Goal: Task Accomplishment & Management: Use online tool/utility

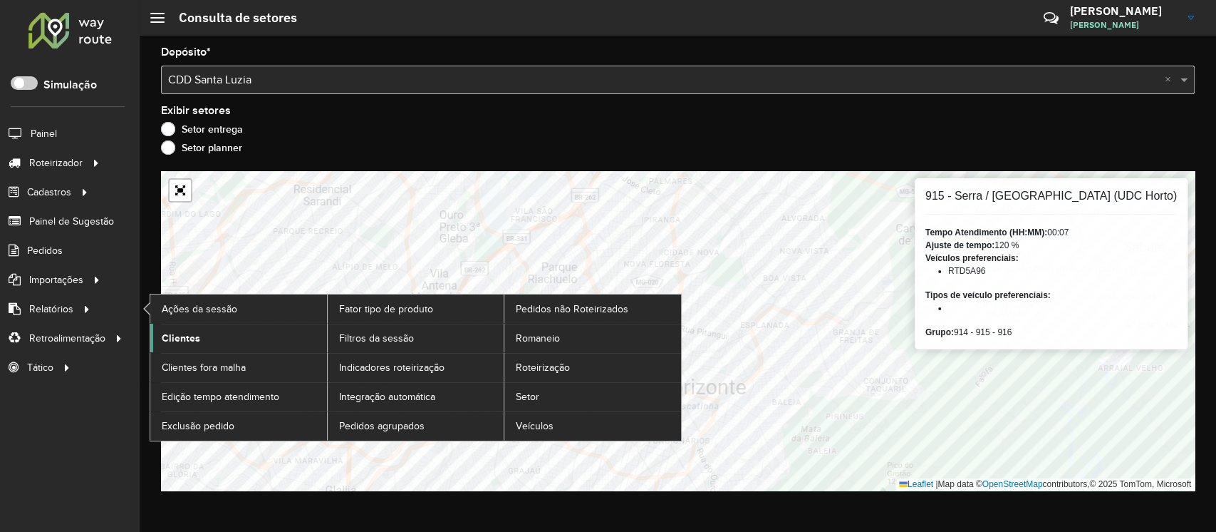
click at [178, 336] on span "Clientes" at bounding box center [181, 338] width 38 height 15
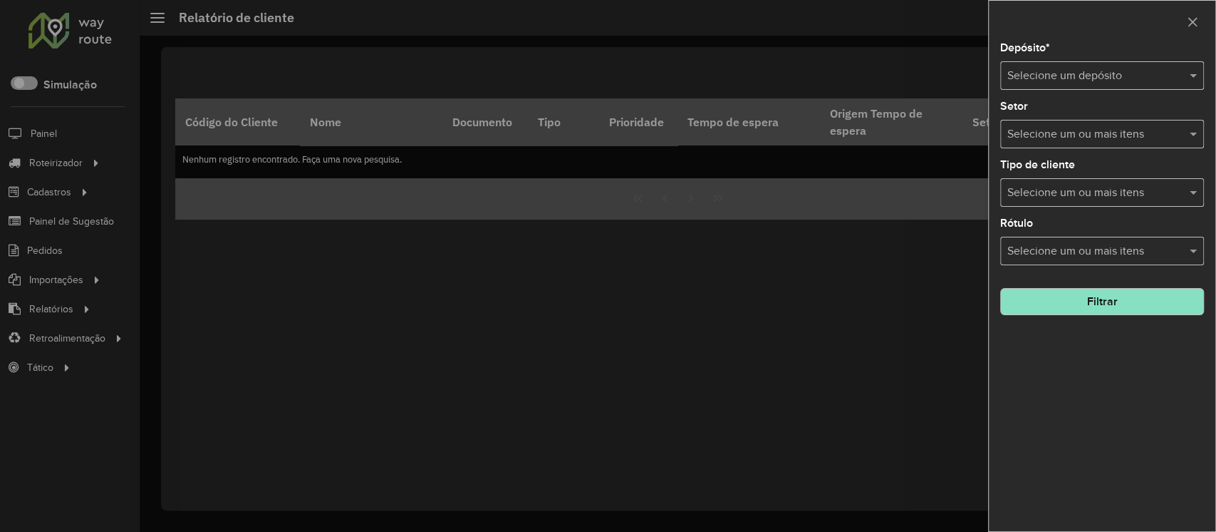
click at [1058, 74] on input "text" at bounding box center [1088, 76] width 161 height 17
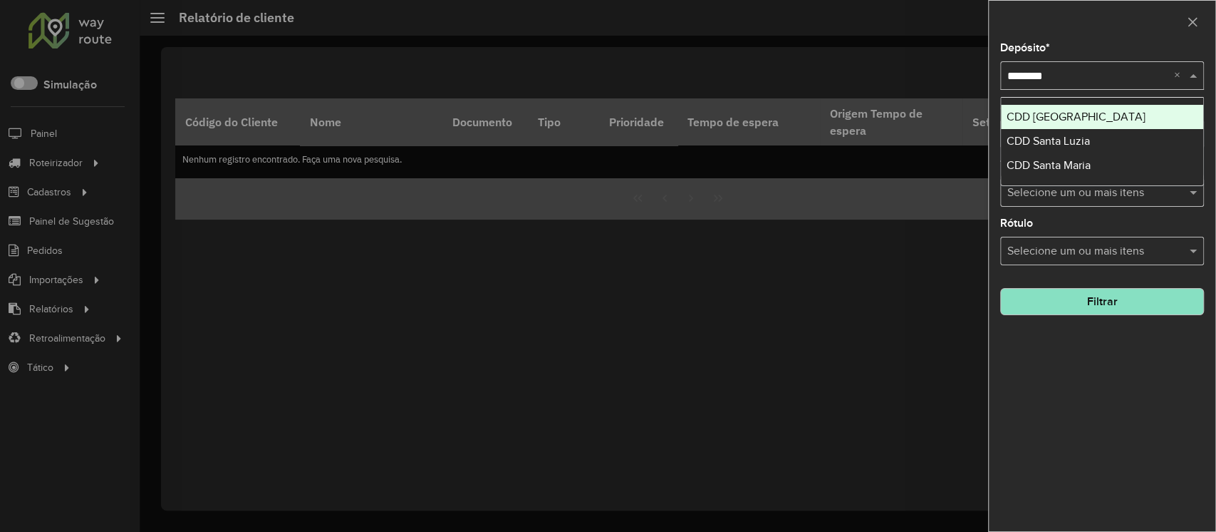
type input "*********"
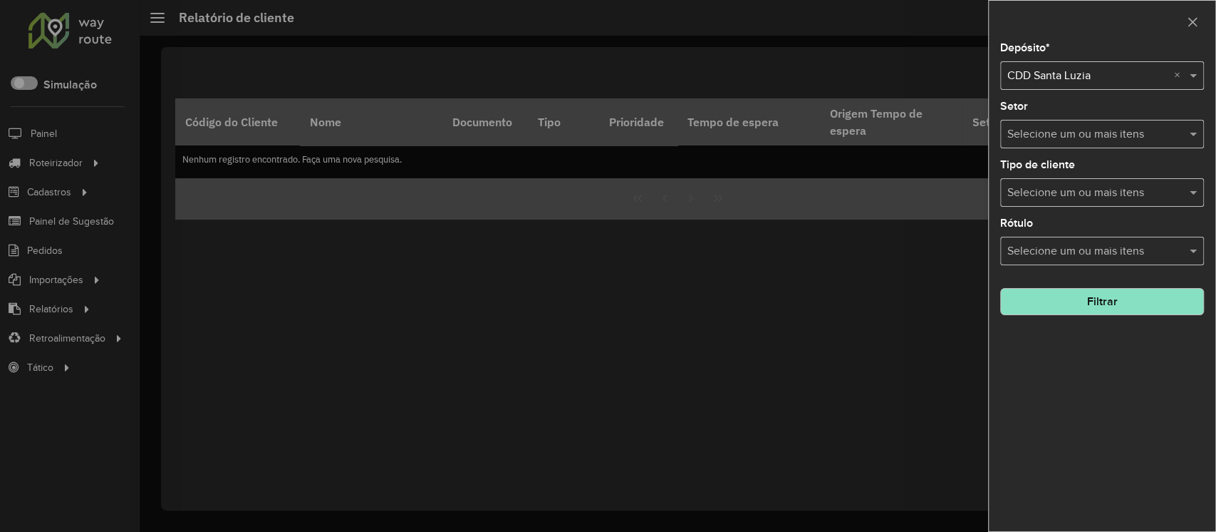
click at [1083, 297] on button "Filtrar" at bounding box center [1102, 301] width 204 height 27
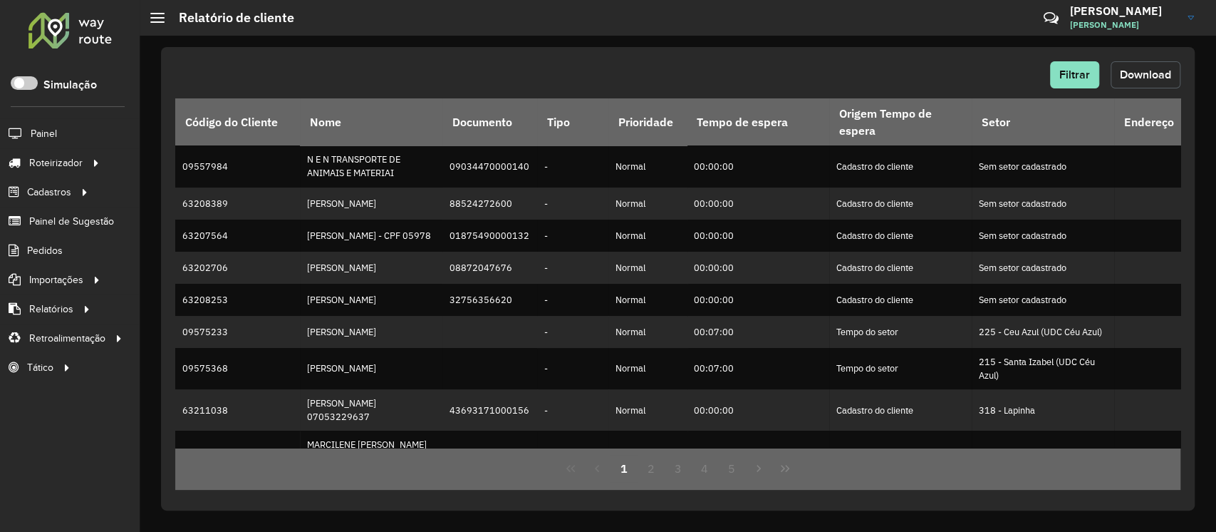
click at [1145, 71] on span "Download" at bounding box center [1145, 74] width 51 height 12
click at [1082, 73] on span "Filtrar" at bounding box center [1075, 74] width 31 height 12
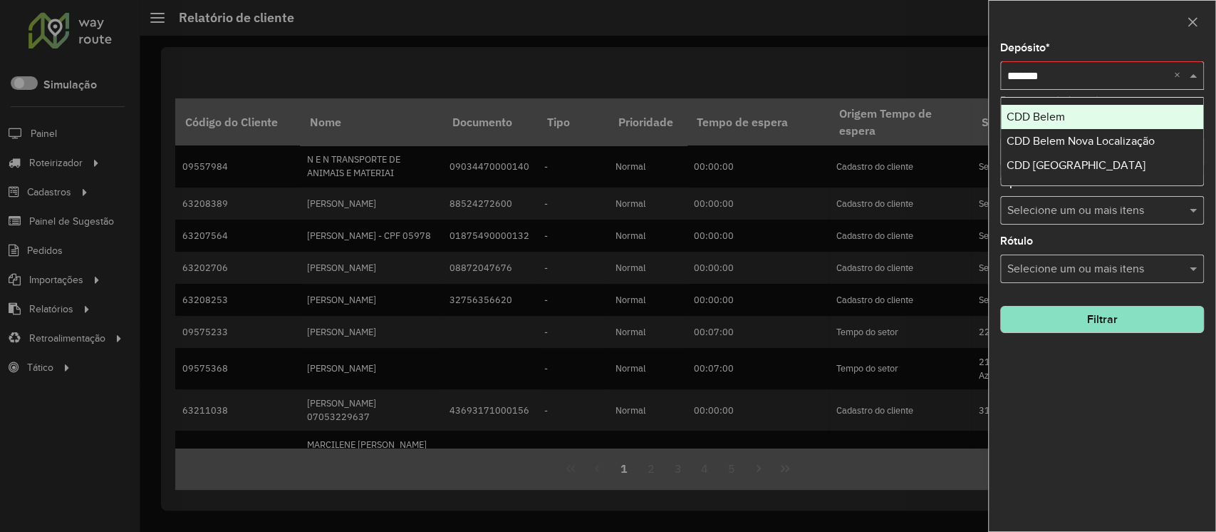
type input "********"
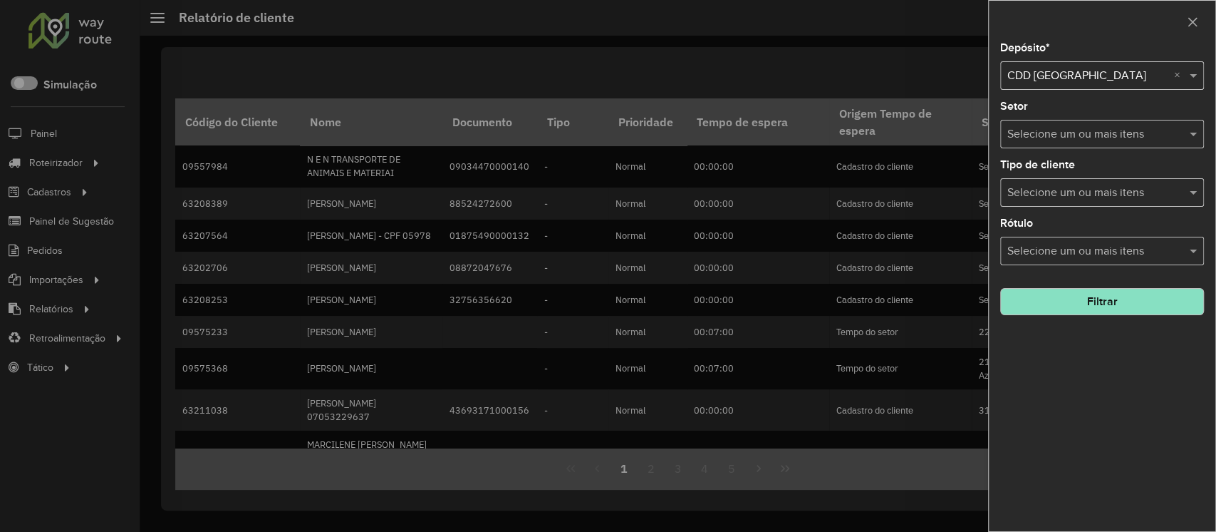
click at [1126, 305] on button "Filtrar" at bounding box center [1102, 301] width 204 height 27
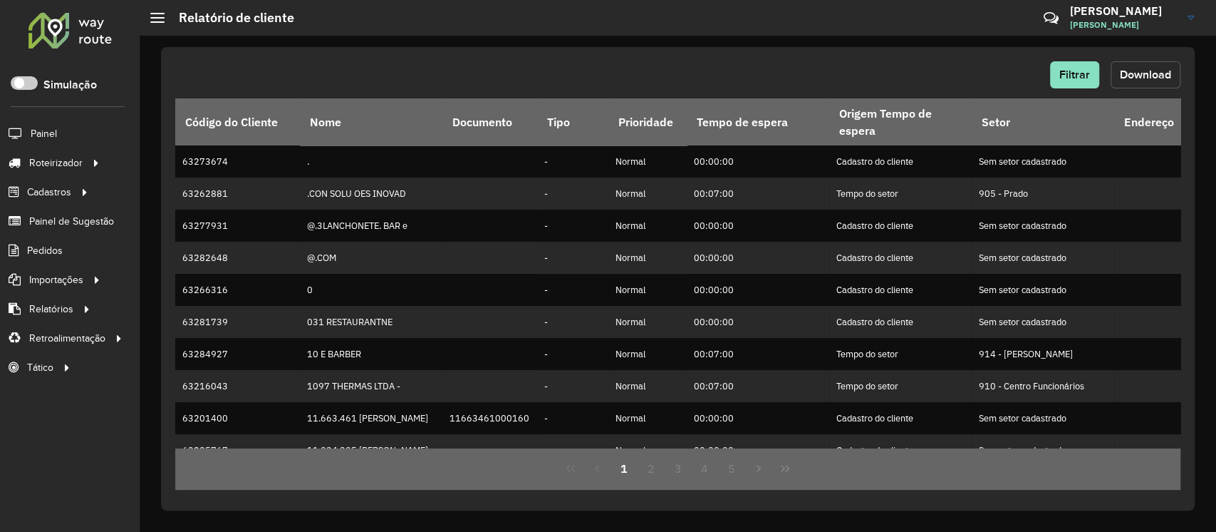
click at [1134, 72] on span "Download" at bounding box center [1145, 74] width 51 height 12
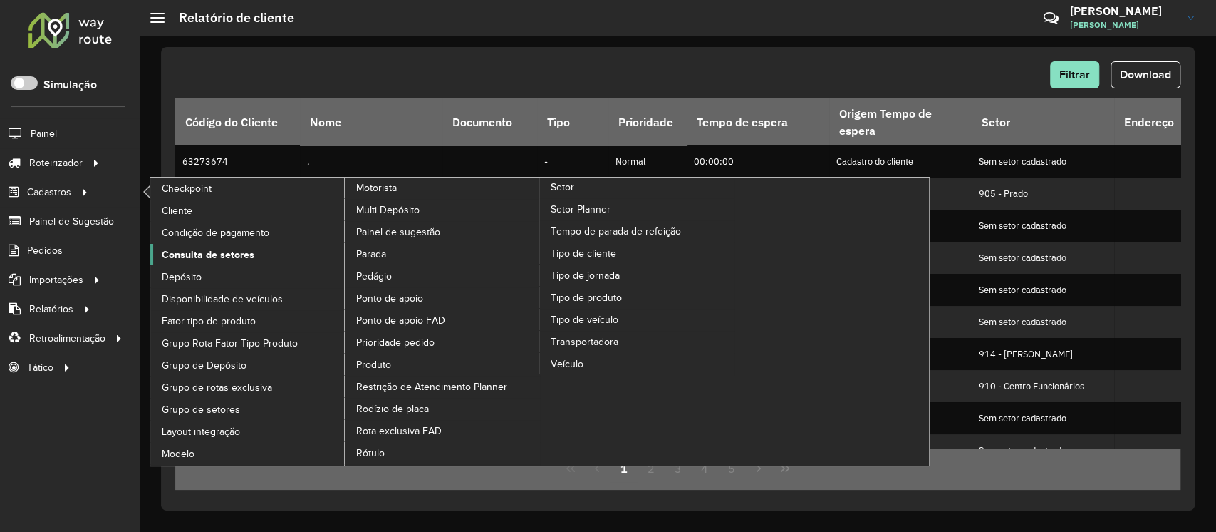
click at [208, 255] on span "Consulta de setores" at bounding box center [208, 254] width 93 height 15
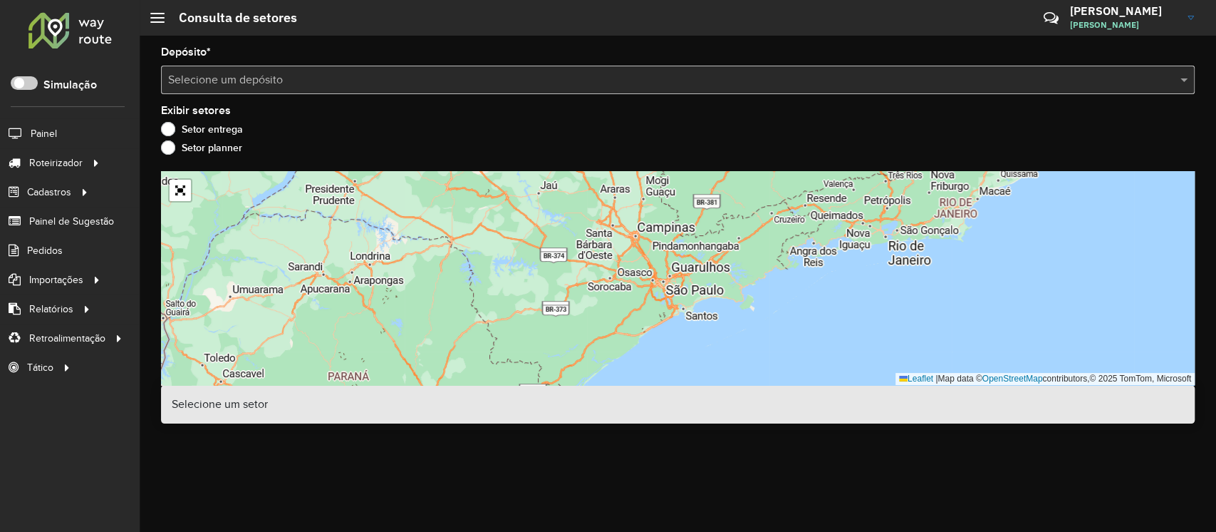
click at [381, 82] on input "text" at bounding box center [663, 80] width 991 height 17
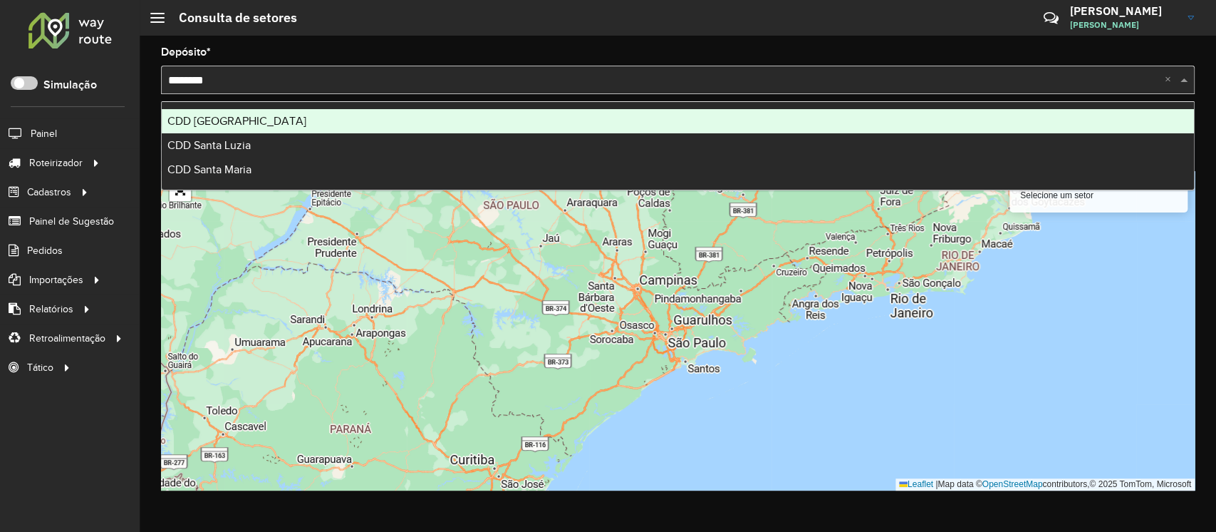
type input "*********"
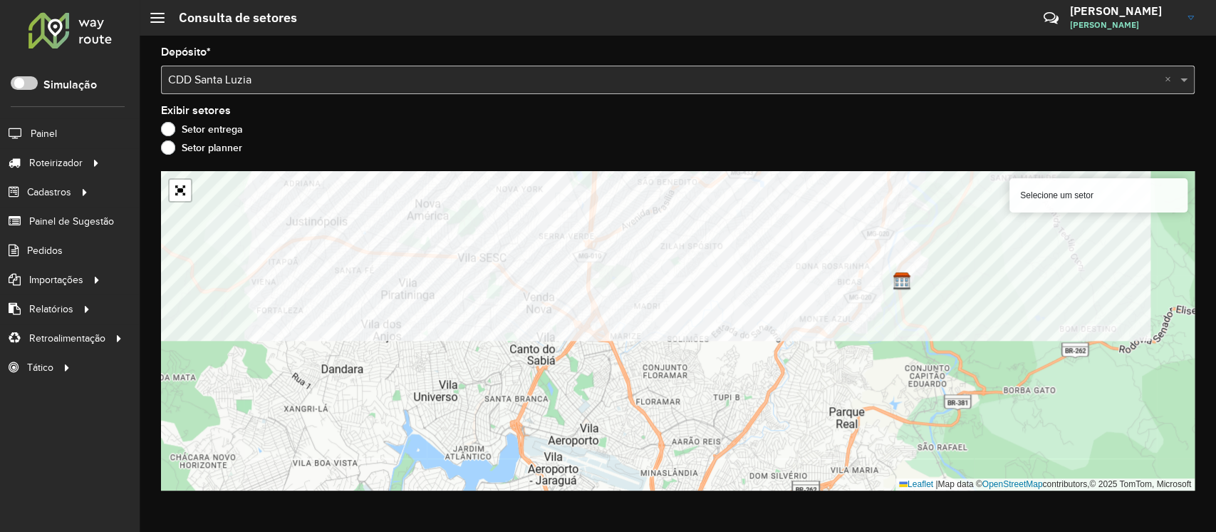
click at [636, 121] on formly-group "Depósito * Selecione um depósito × CDD Santa Luzia × Exibir setores Setor entre…" at bounding box center [678, 268] width 1034 height 443
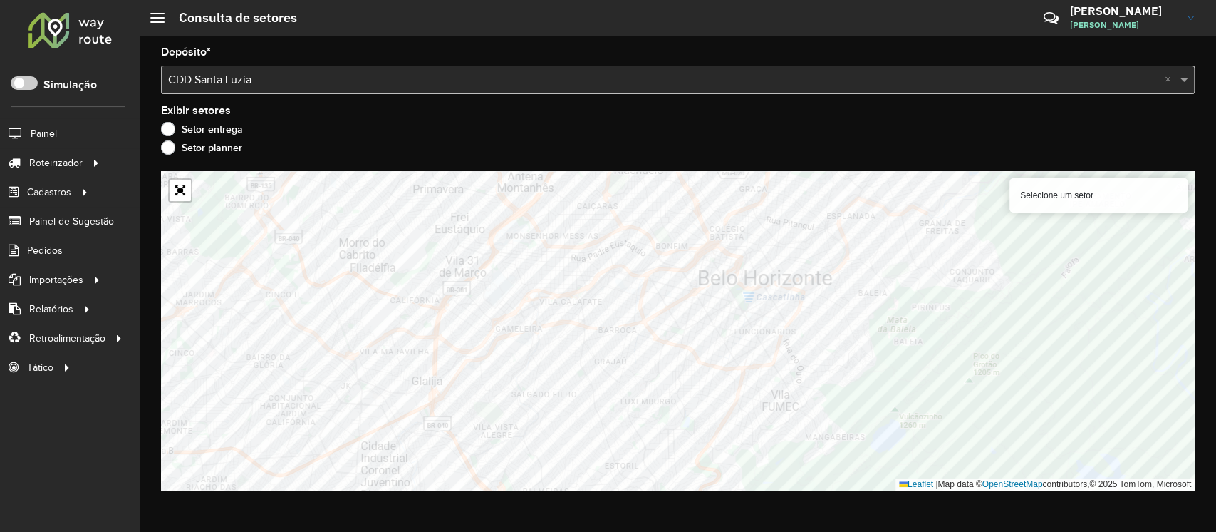
click at [315, 81] on input "text" at bounding box center [663, 80] width 991 height 17
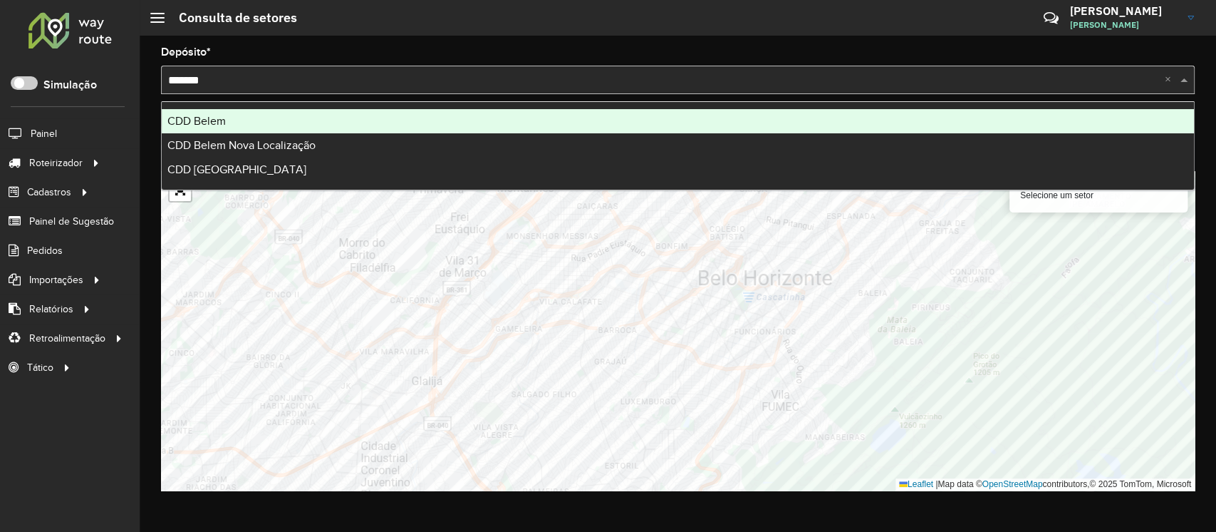
type input "********"
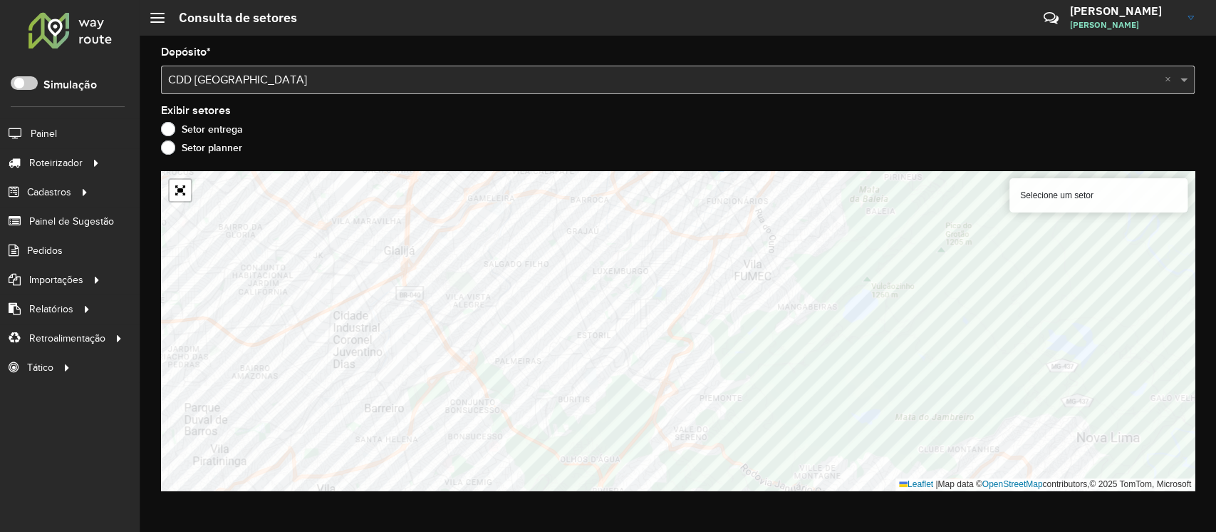
click at [294, 82] on input "text" at bounding box center [663, 80] width 991 height 17
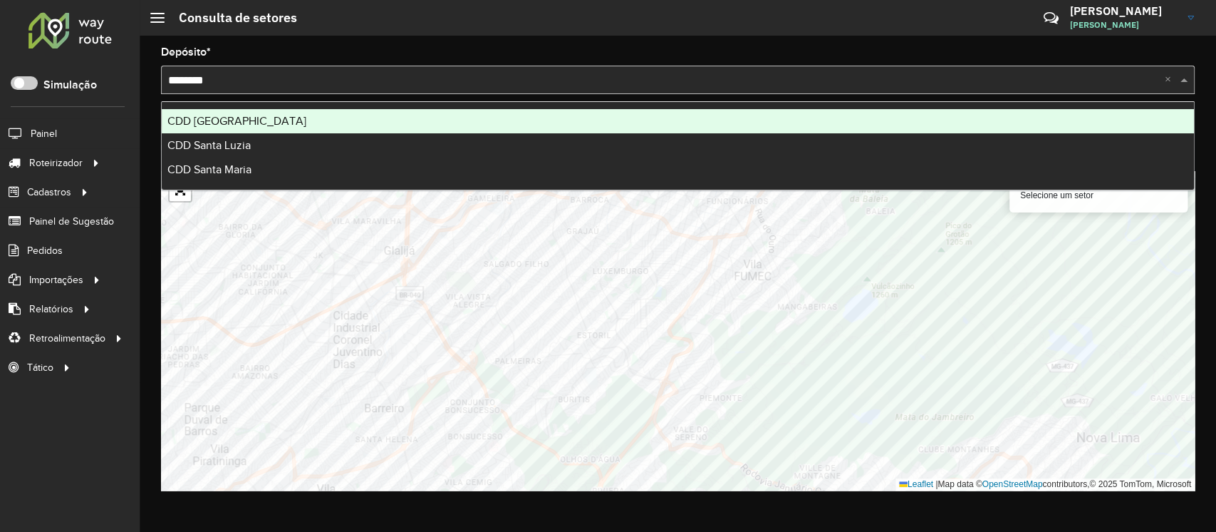
type input "*********"
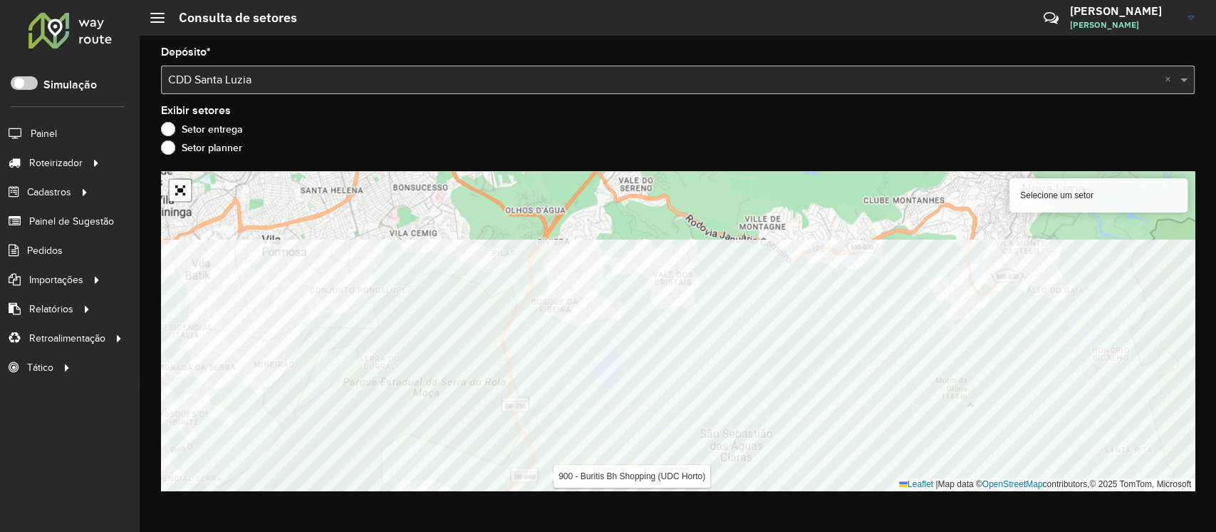
click at [550, 516] on div "Depósito * Selecione um depósito × CDD Santa Luzia × Exibir setores Setor entre…" at bounding box center [678, 284] width 1077 height 496
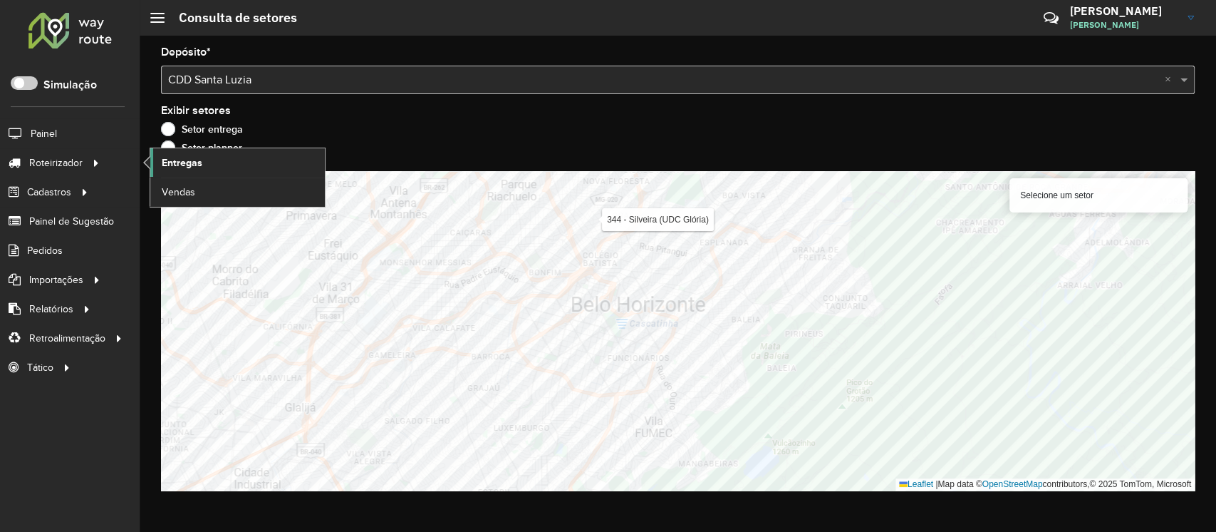
click at [175, 163] on span "Entregas" at bounding box center [182, 162] width 41 height 15
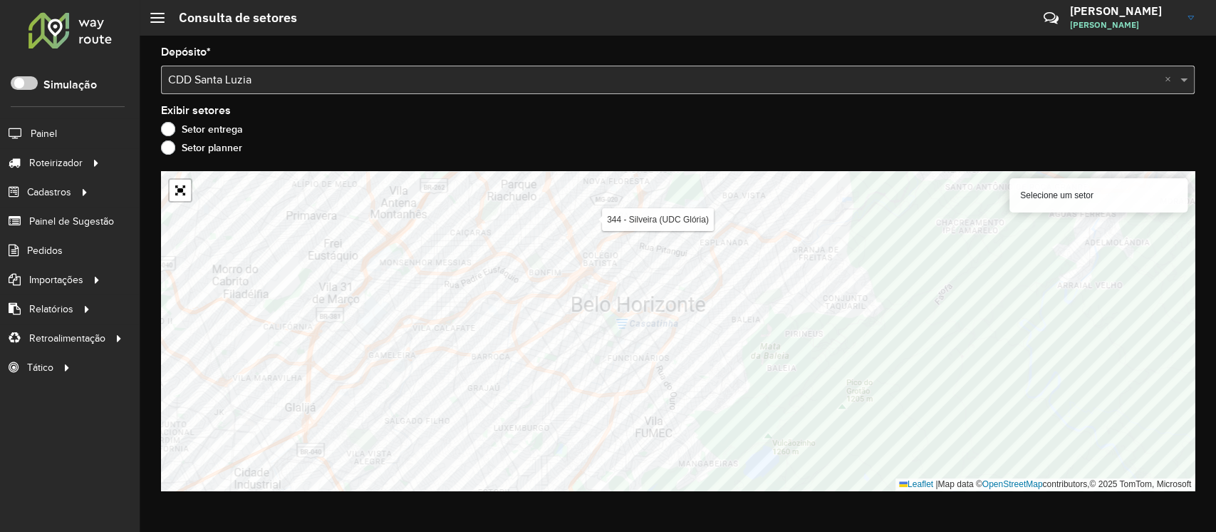
click at [73, 16] on div at bounding box center [70, 29] width 86 height 37
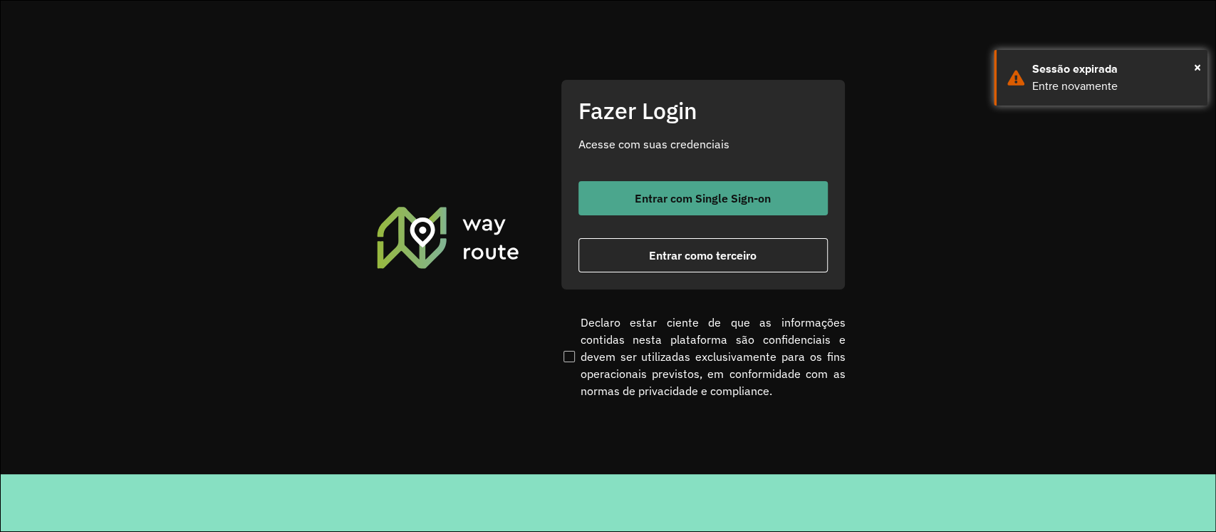
click at [654, 204] on span "Entrar com Single Sign-on" at bounding box center [703, 197] width 136 height 11
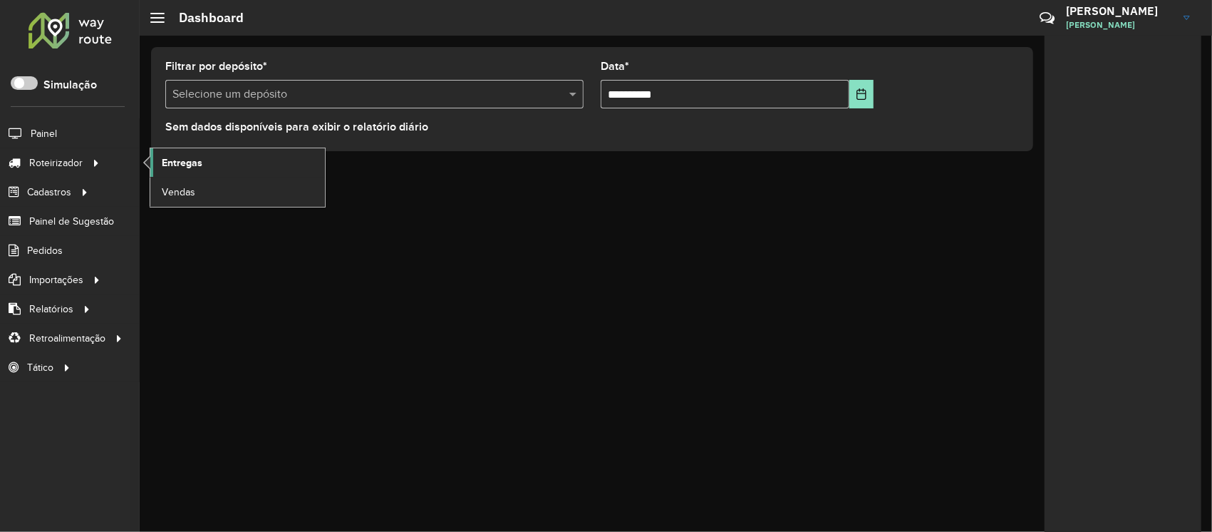
click at [172, 160] on span "Entregas" at bounding box center [182, 162] width 41 height 15
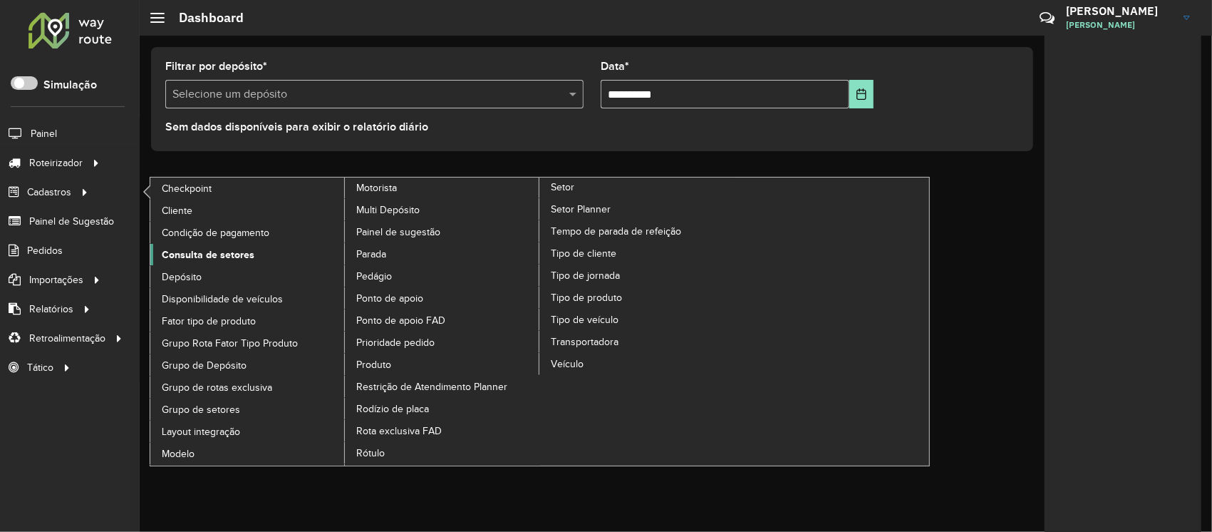
click at [200, 256] on span "Consulta de setores" at bounding box center [208, 254] width 93 height 15
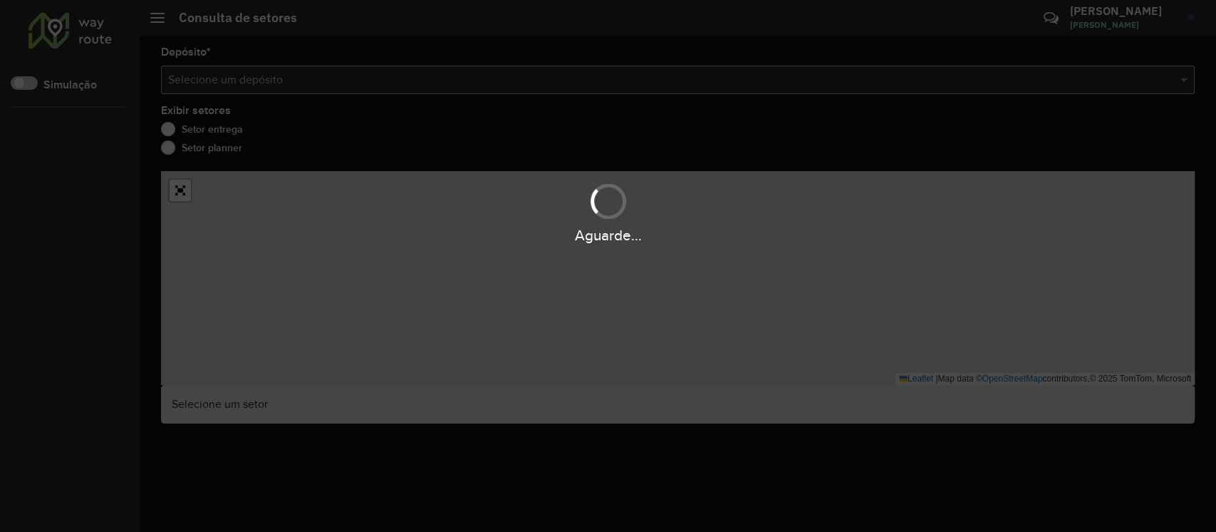
click at [390, 73] on div "Aguarde..." at bounding box center [608, 266] width 1216 height 532
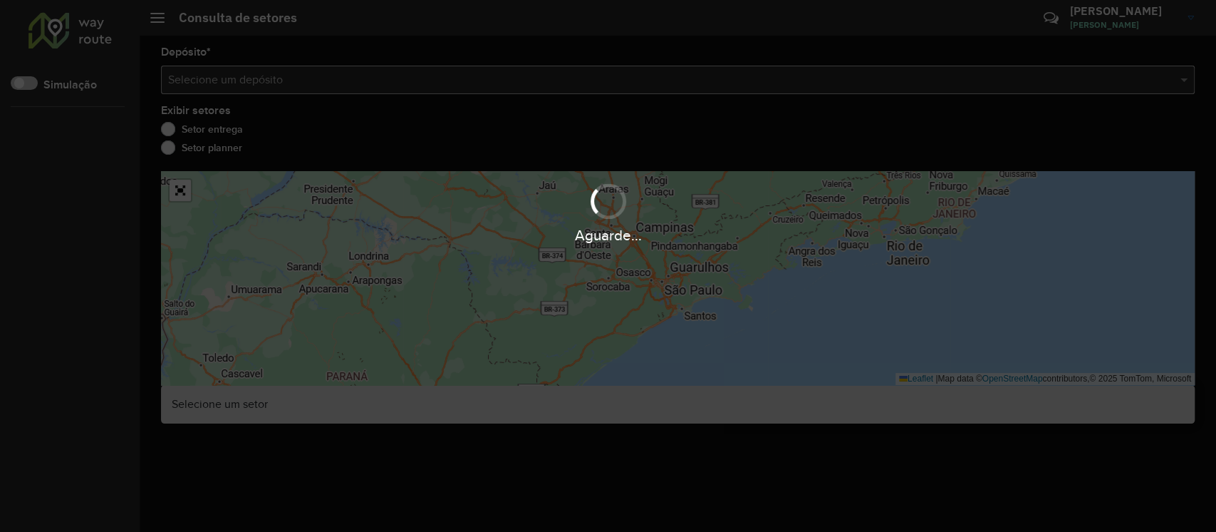
click at [445, 83] on div "Aguarde..." at bounding box center [608, 266] width 1216 height 532
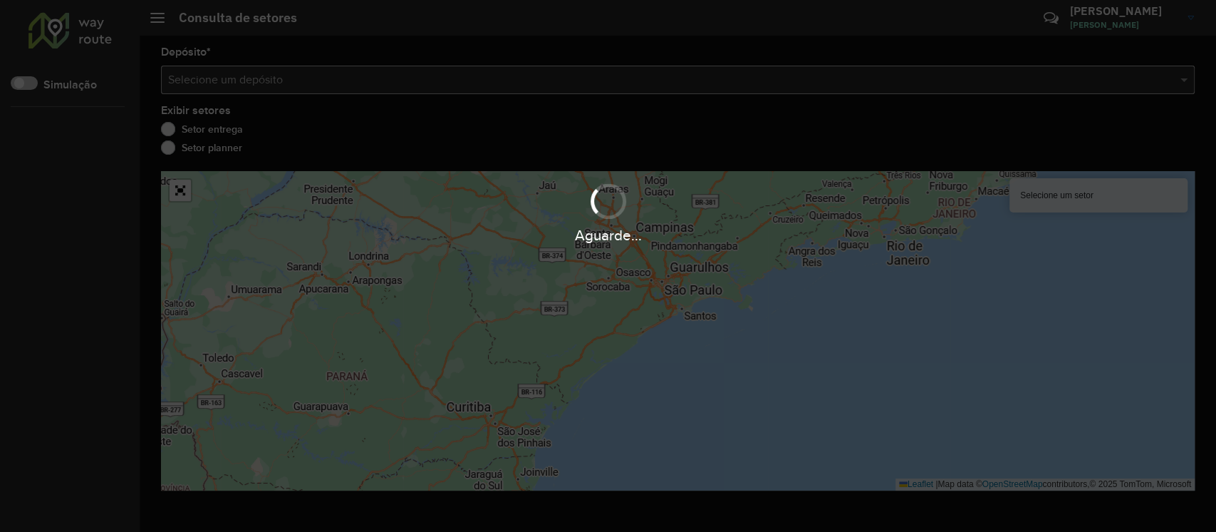
click at [465, 83] on div "Aguarde..." at bounding box center [608, 266] width 1216 height 532
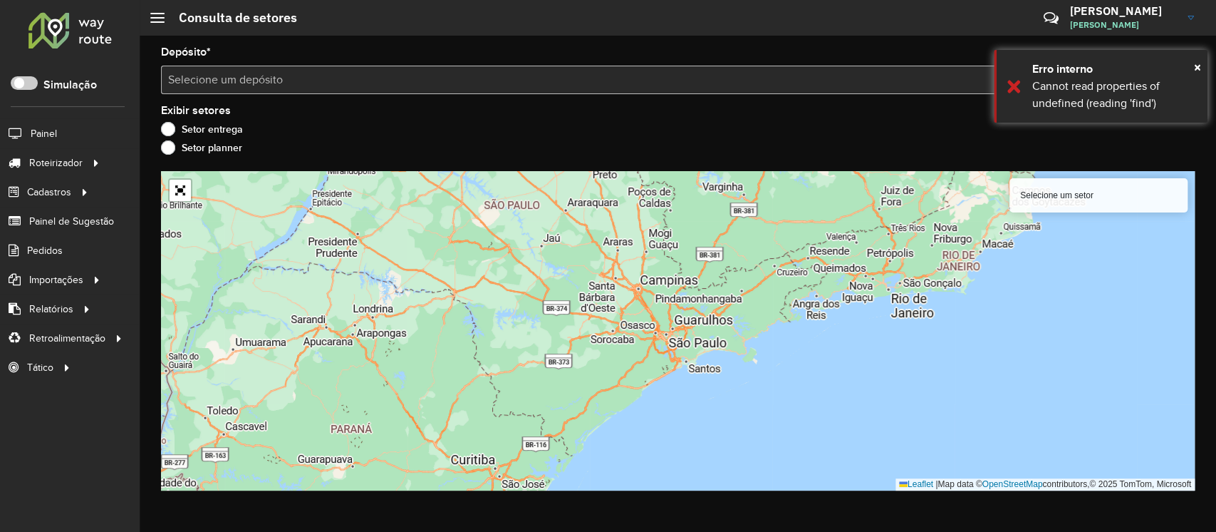
click at [467, 83] on input "text" at bounding box center [663, 80] width 991 height 17
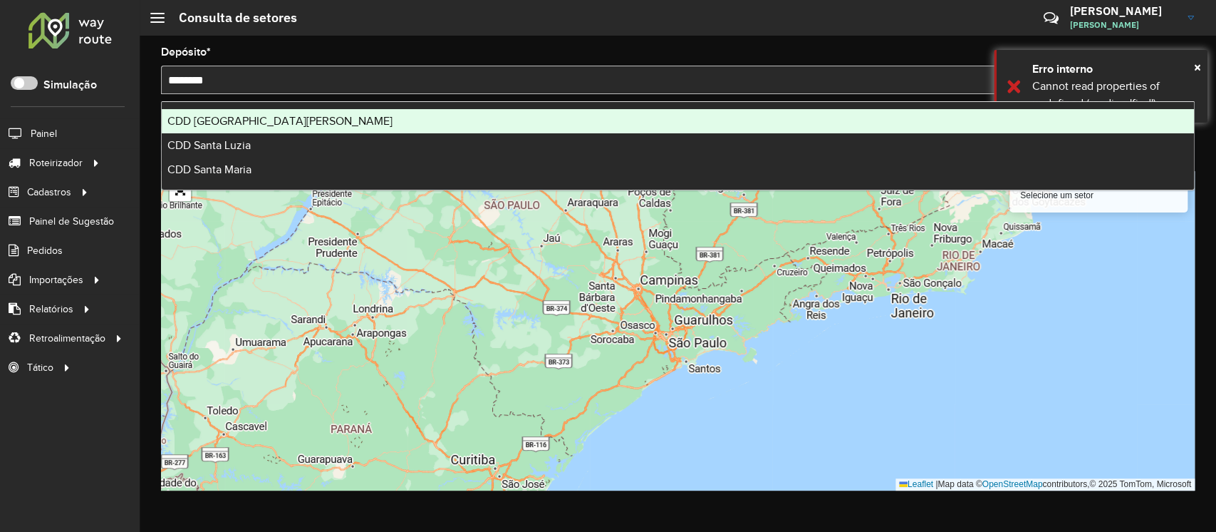
type input "*********"
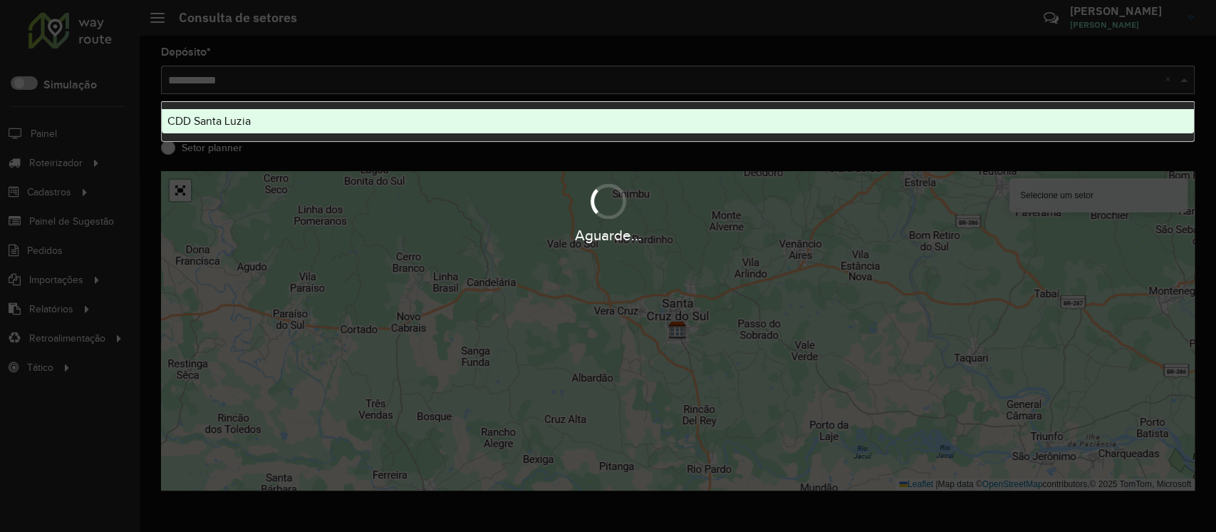
type input "**********"
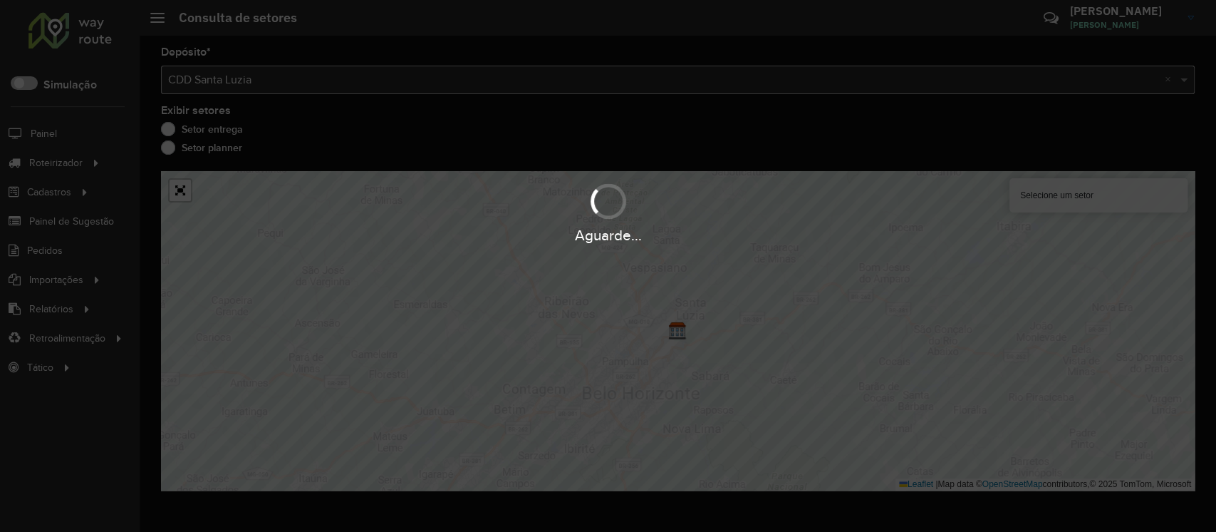
click at [773, 237] on div "Aguarde..." at bounding box center [608, 235] width 1216 height 22
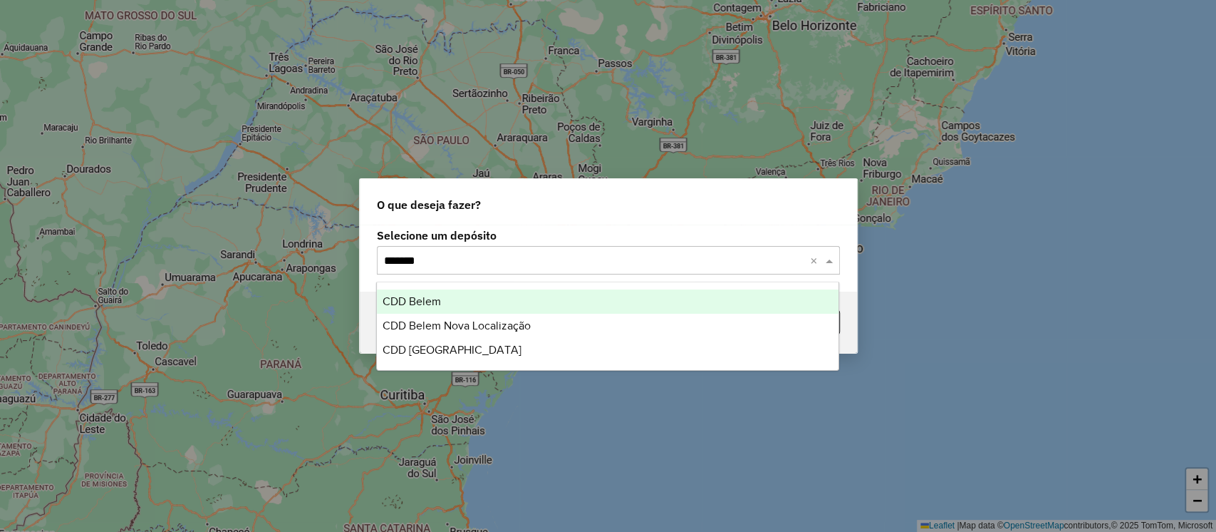
type input "********"
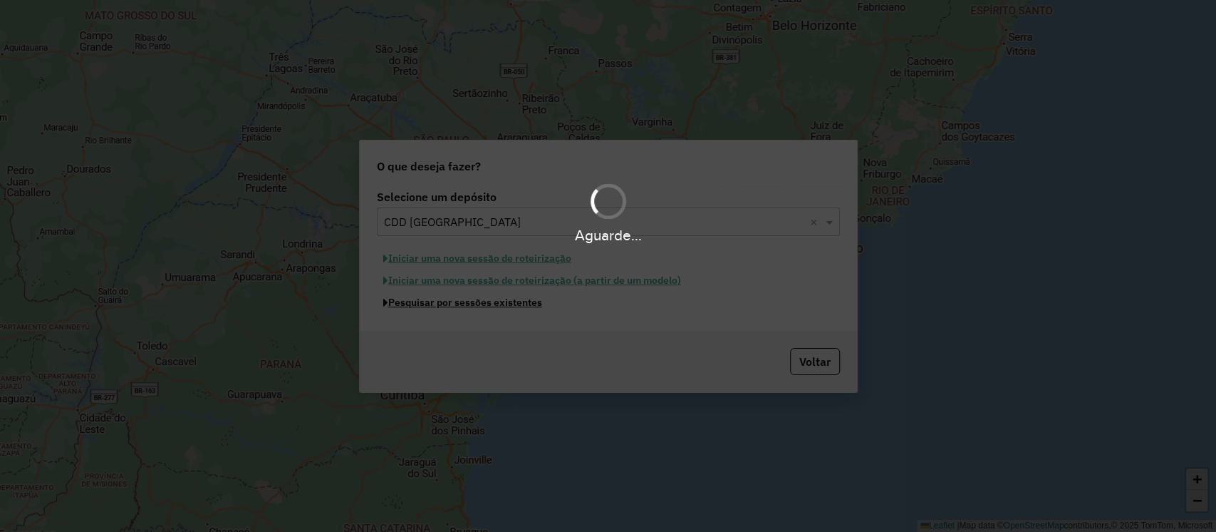
click at [377, 291] on button "Pesquisar por sessões existentes" at bounding box center [463, 302] width 172 height 22
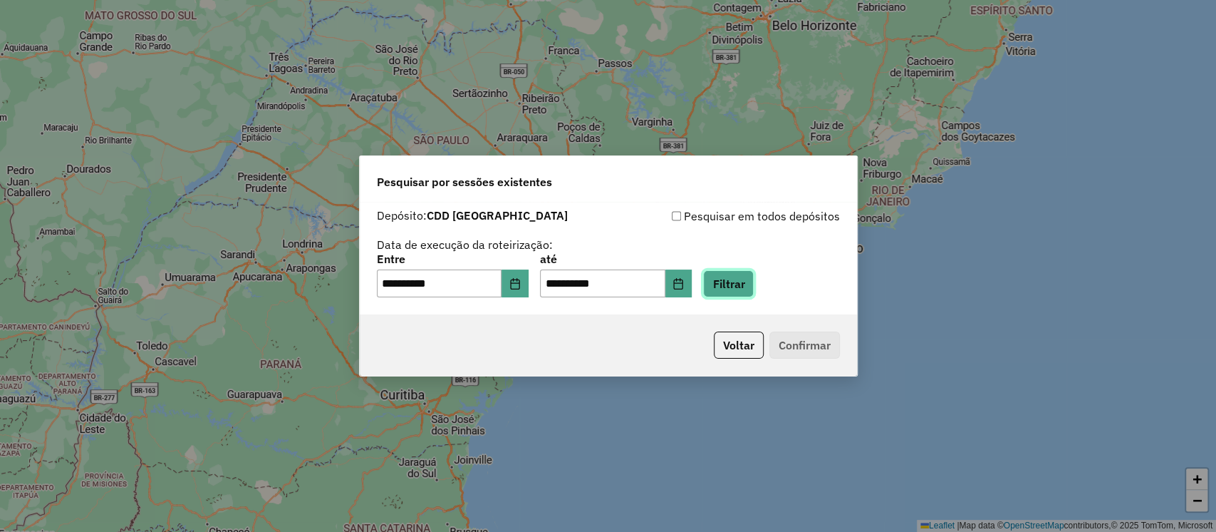
click at [754, 283] on button "Filtrar" at bounding box center [728, 283] width 51 height 27
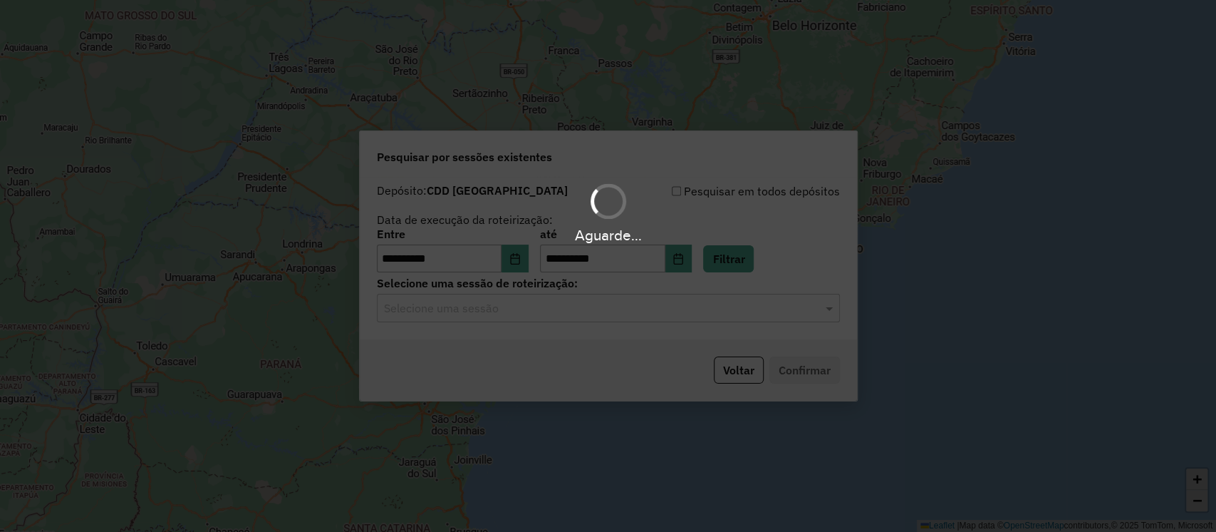
click at [627, 311] on div "Aguarde..." at bounding box center [608, 266] width 1216 height 532
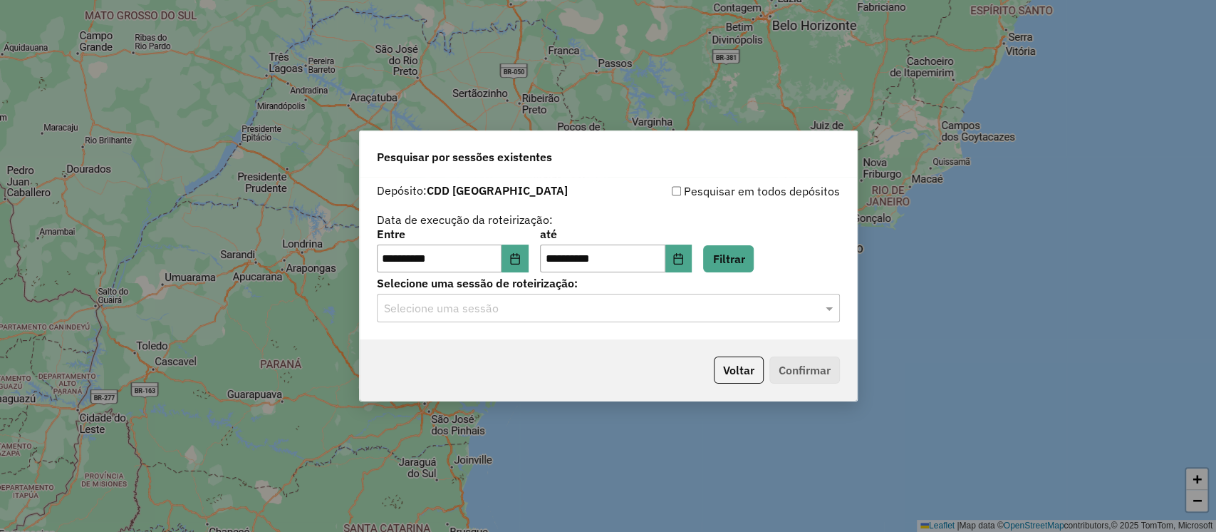
click at [648, 312] on input "text" at bounding box center [594, 308] width 420 height 17
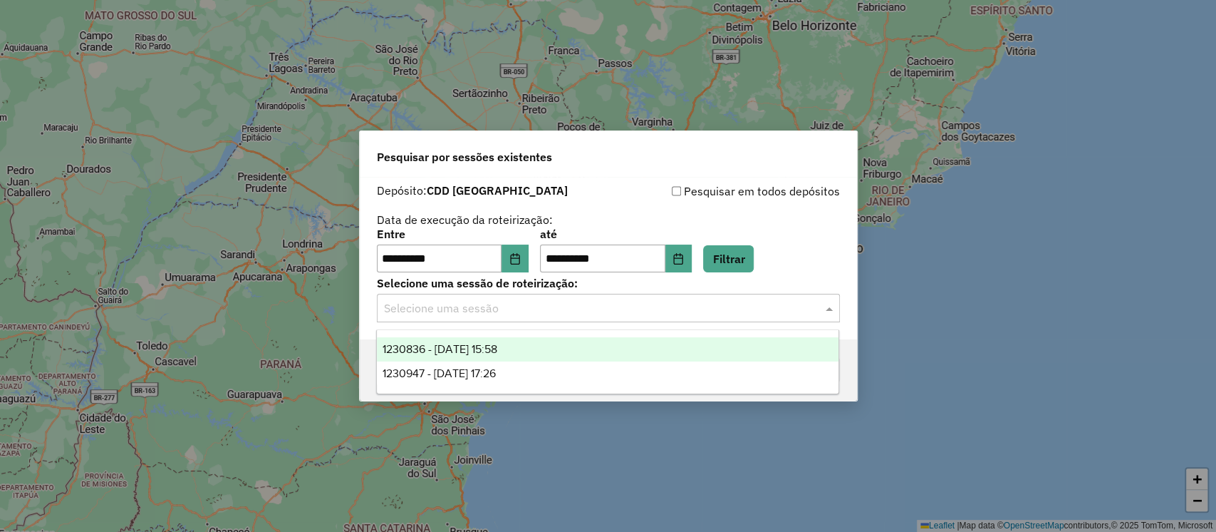
click at [542, 351] on div "1230836 - [DATE] 15:58" at bounding box center [608, 349] width 462 height 24
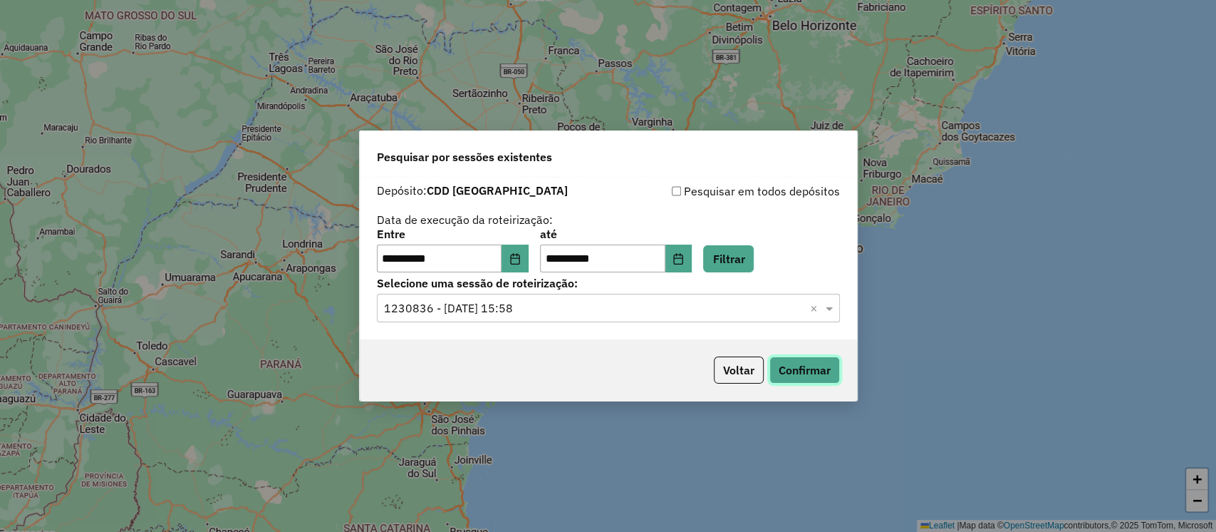
click at [821, 378] on button "Confirmar" at bounding box center [805, 369] width 71 height 27
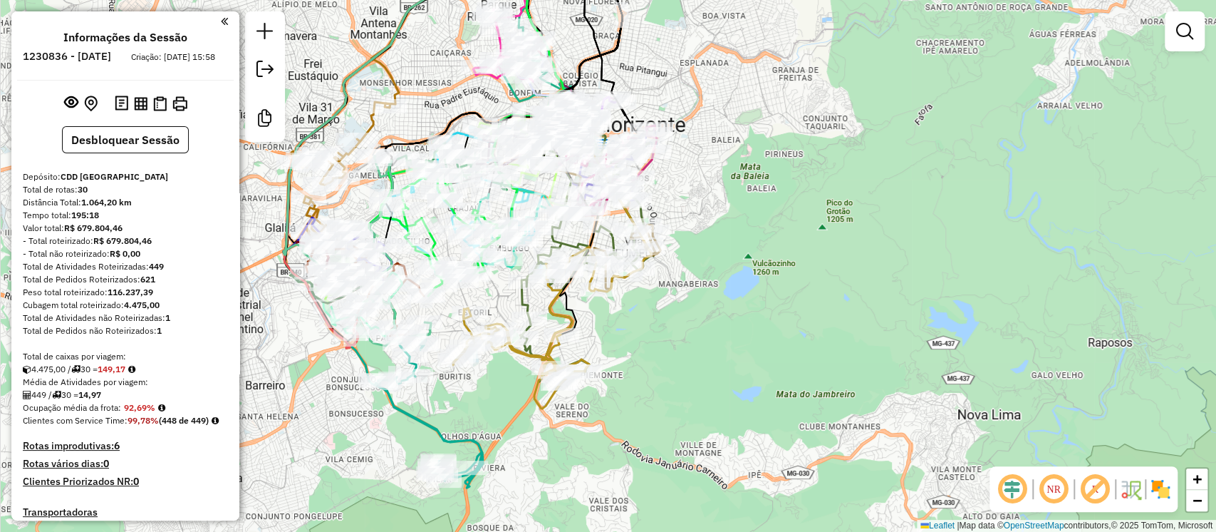
drag, startPoint x: 707, startPoint y: 190, endPoint x: 644, endPoint y: 265, distance: 98.2
click at [644, 265] on div "Janela de atendimento Grade de atendimento Capacidade Transportadoras Veículos …" at bounding box center [608, 266] width 1216 height 532
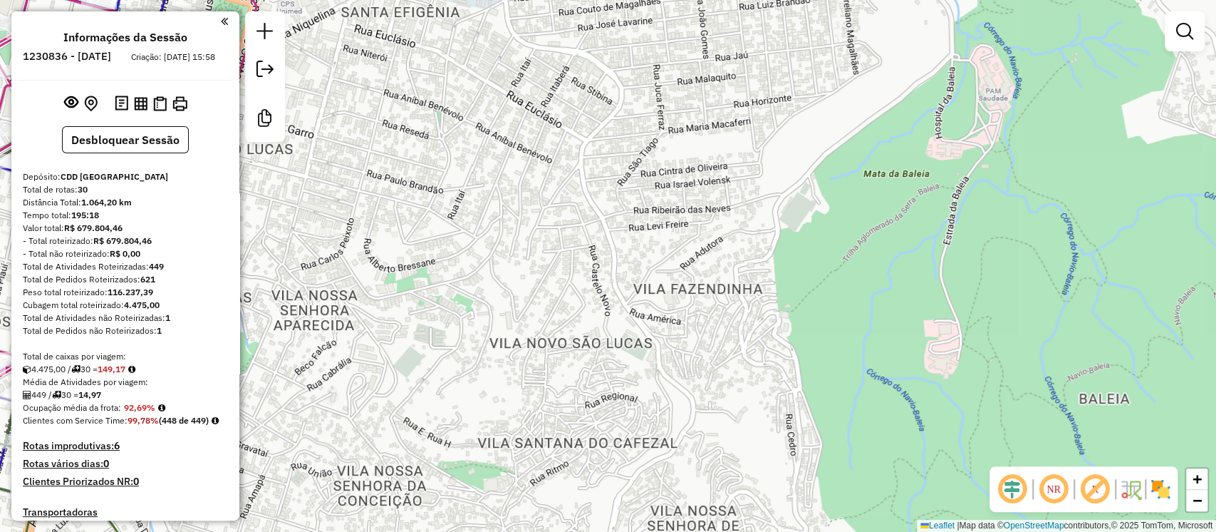
drag, startPoint x: 625, startPoint y: 265, endPoint x: 667, endPoint y: 257, distance: 42.9
click at [667, 257] on div "Rota 19 - Placa RHU8F49 63203222 - MERCEARIA DA SERRA L Janela de atendimento G…" at bounding box center [608, 266] width 1216 height 532
